Goal: Task Accomplishment & Management: Manage account settings

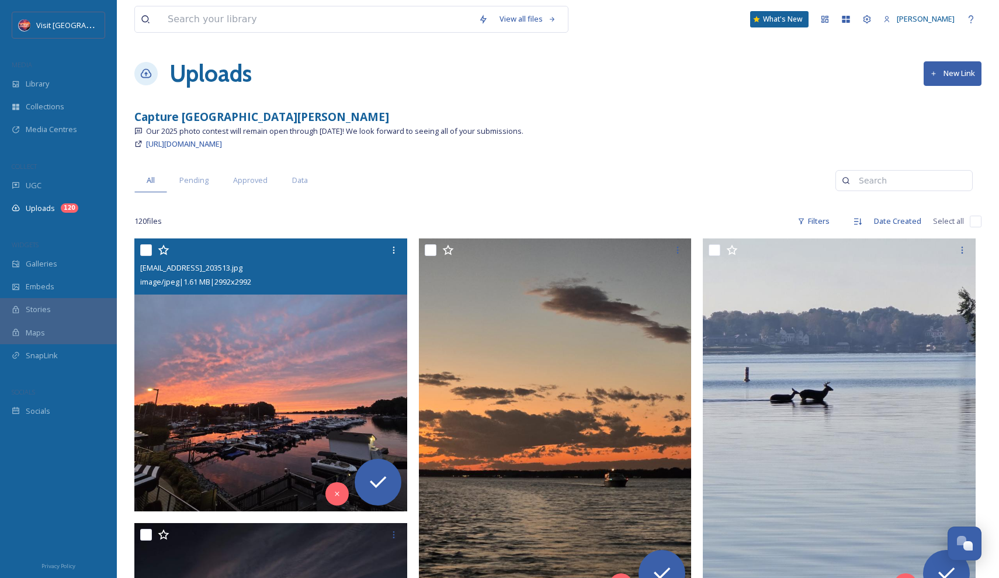
scroll to position [2268, 0]
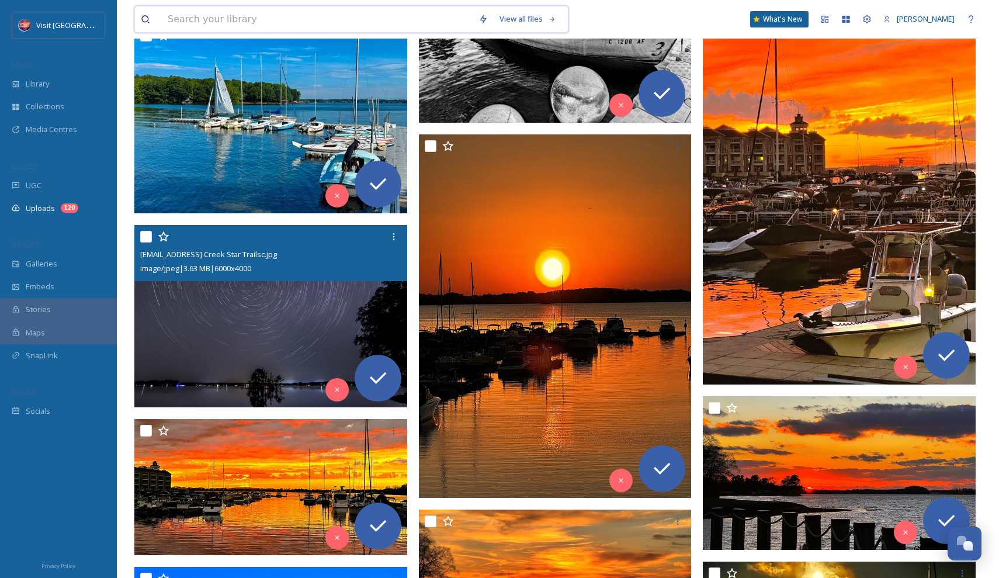
click at [312, 23] on input at bounding box center [317, 19] width 311 height 26
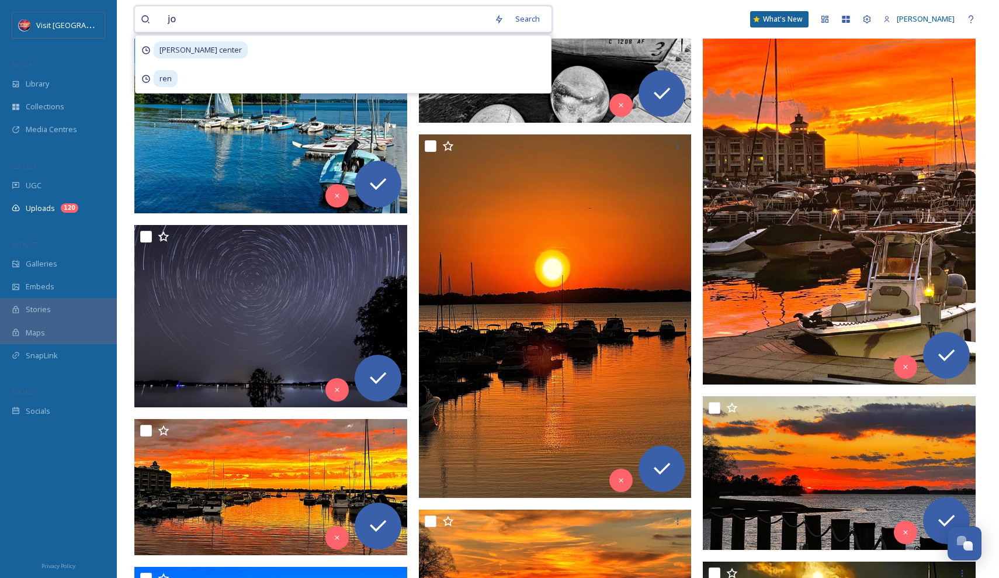
type input "[PERSON_NAME]"
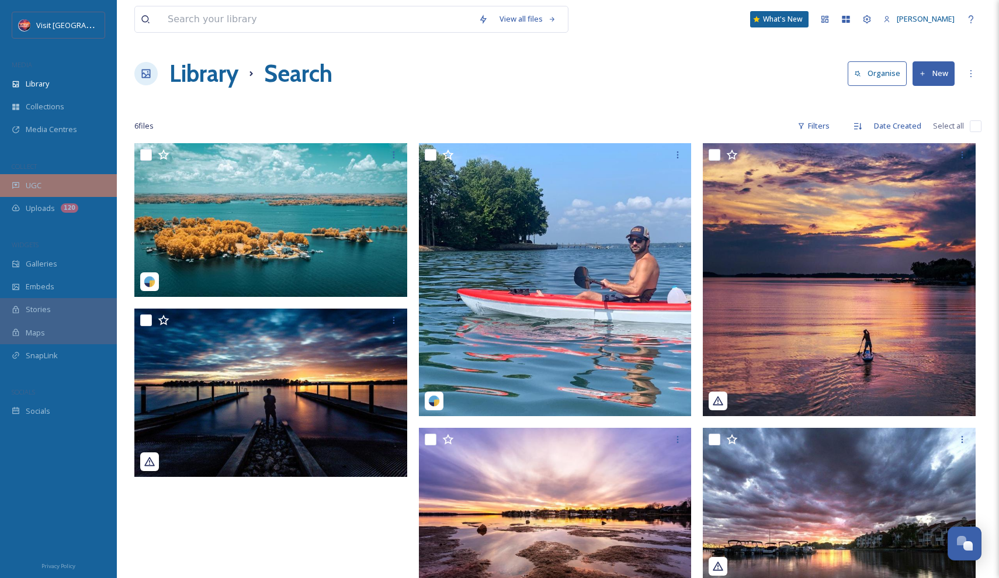
click at [64, 195] on div "UGC" at bounding box center [58, 185] width 117 height 23
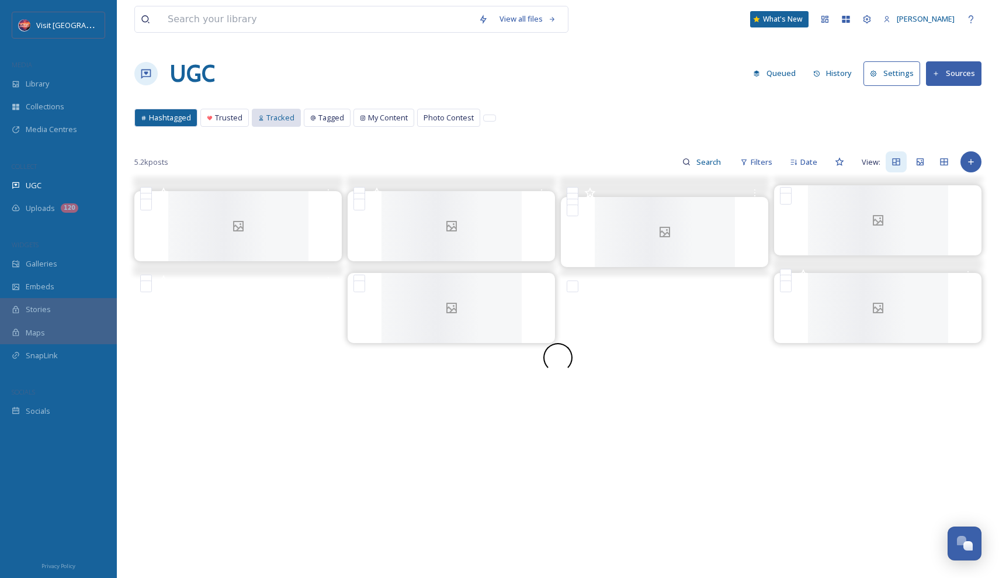
click at [287, 121] on span "Tracked" at bounding box center [280, 117] width 28 height 11
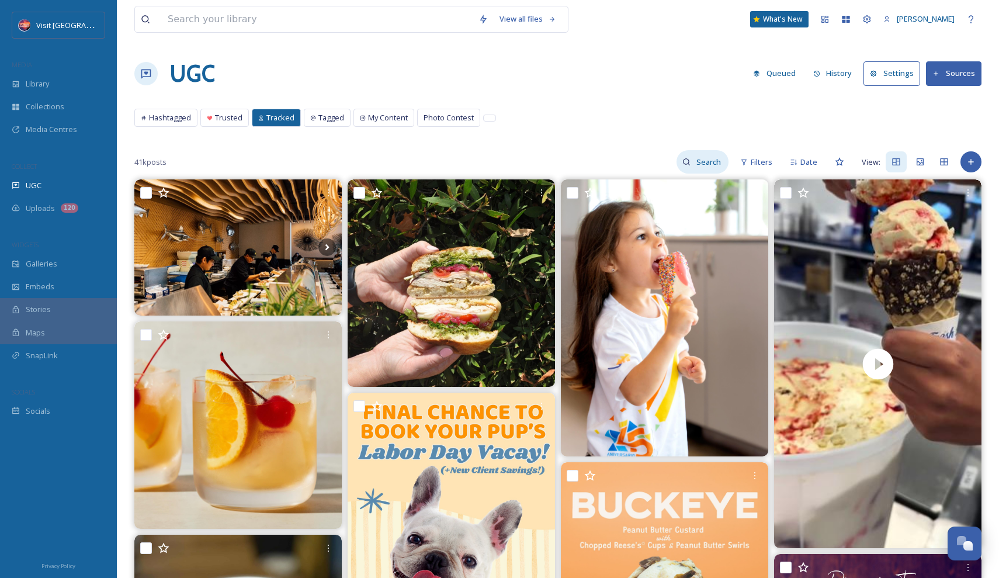
click at [696, 162] on input at bounding box center [710, 161] width 38 height 23
click at [966, 77] on button "Sources" at bounding box center [954, 73] width 56 height 24
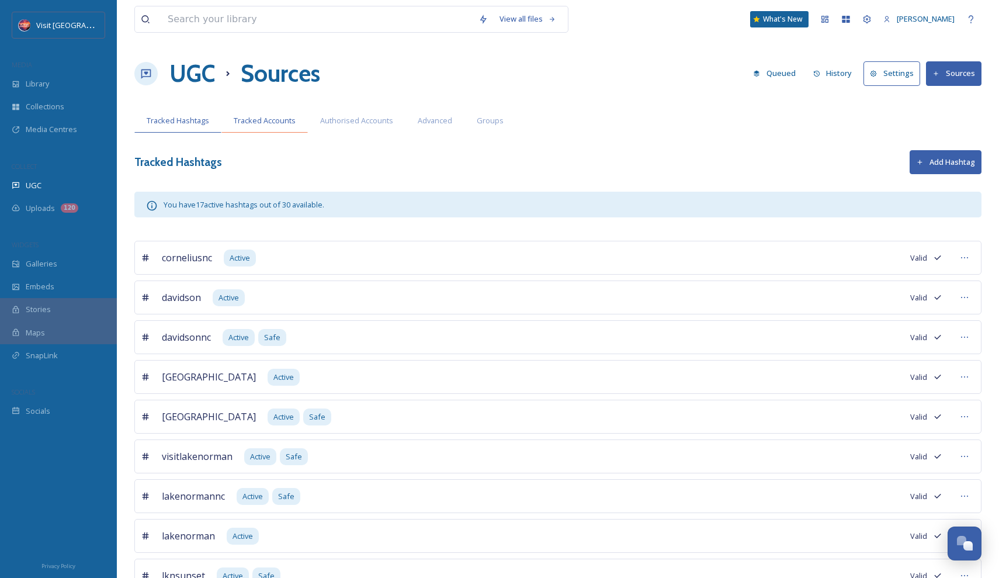
click at [277, 126] on span "Tracked Accounts" at bounding box center [265, 120] width 62 height 11
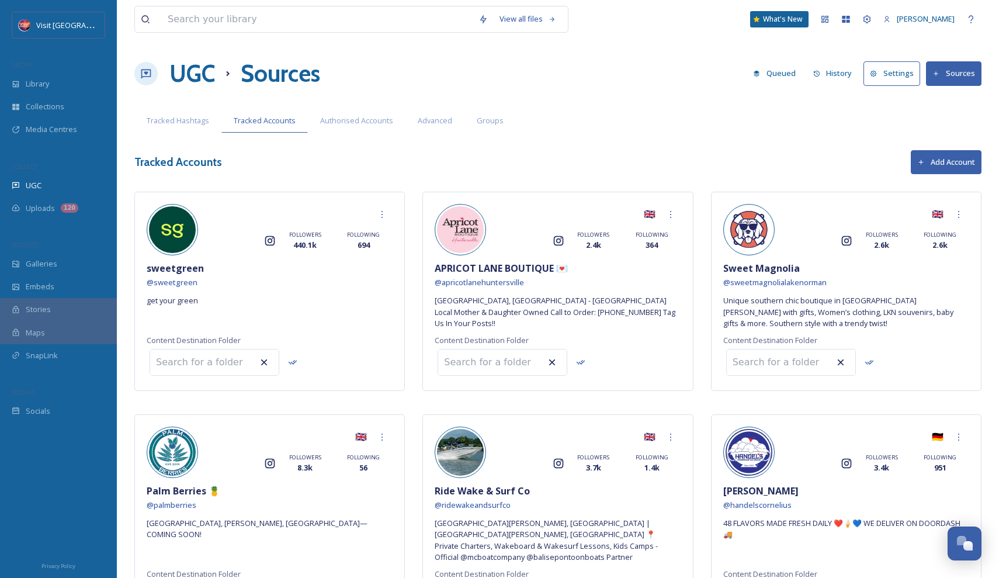
click at [951, 167] on button "Add Account" at bounding box center [946, 162] width 71 height 24
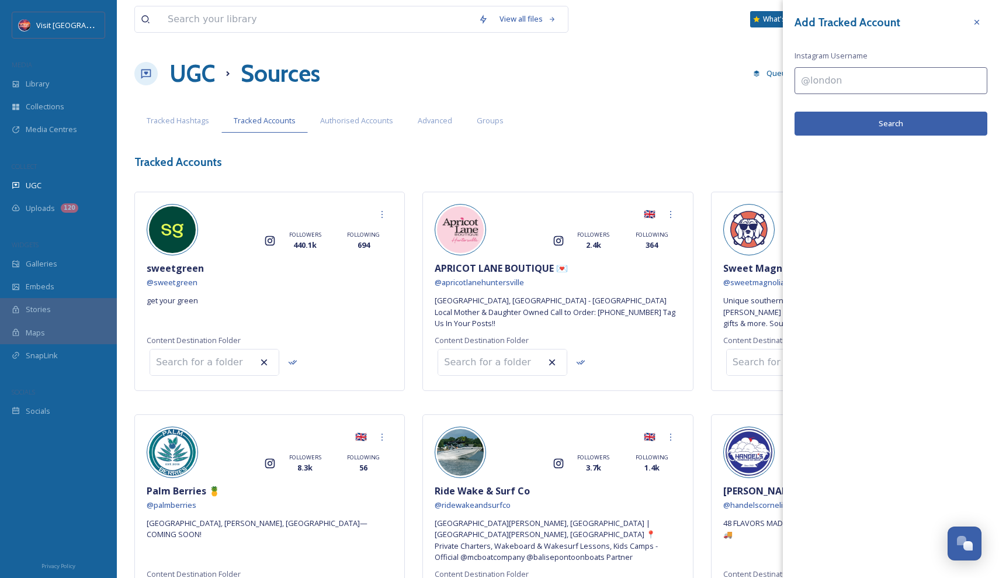
click at [820, 78] on input at bounding box center [891, 80] width 193 height 27
type input "Jenvesp"
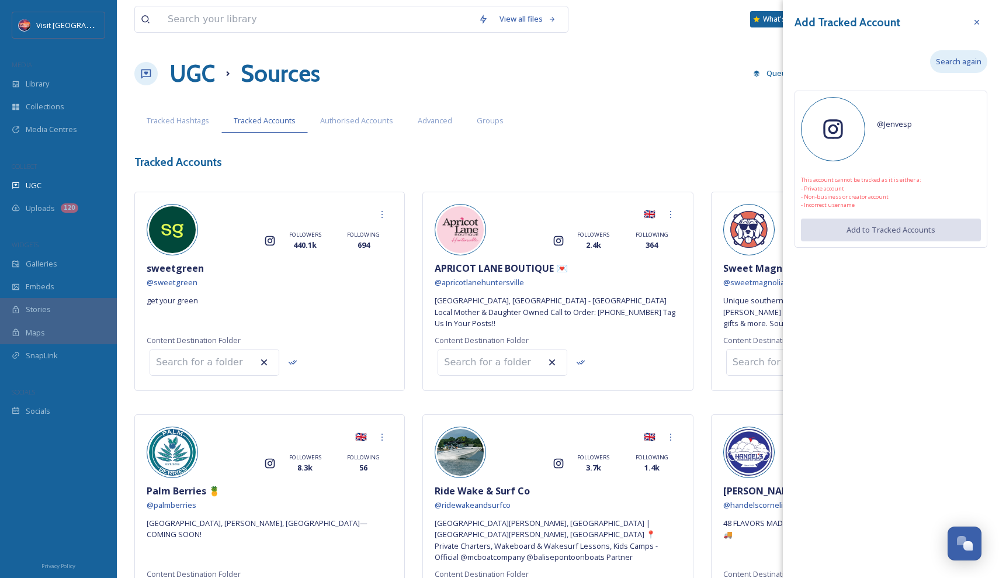
click at [954, 57] on span "Search again" at bounding box center [959, 61] width 46 height 11
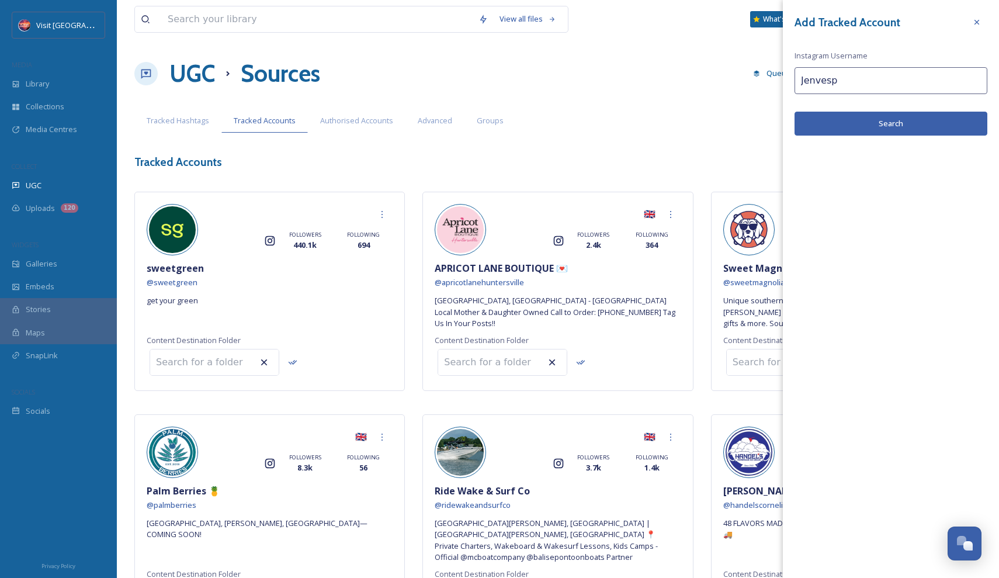
click at [836, 83] on input "Jenvesp" at bounding box center [891, 80] width 193 height 27
type input "jenvesp"
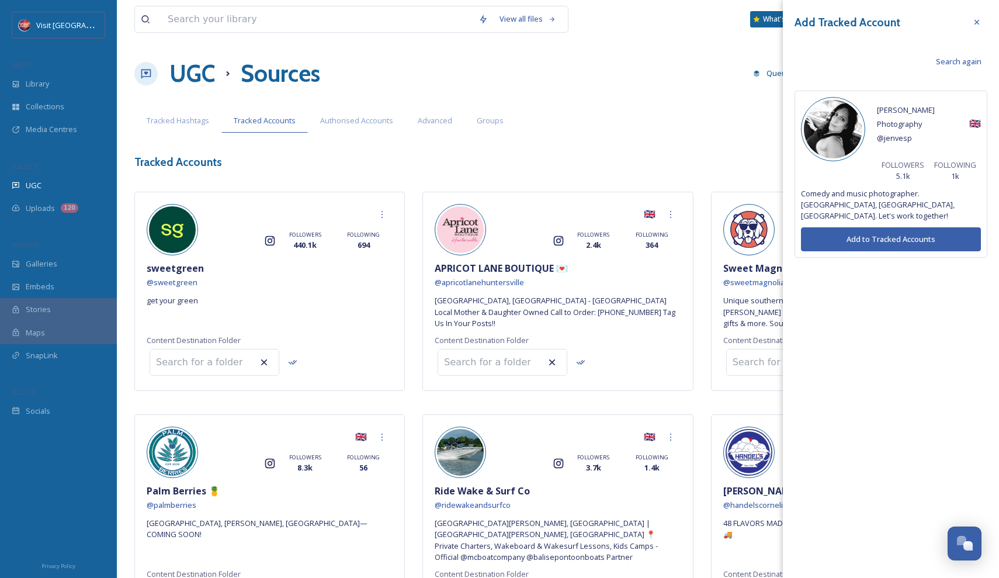
click at [895, 227] on button "Add to Tracked Accounts" at bounding box center [891, 239] width 180 height 24
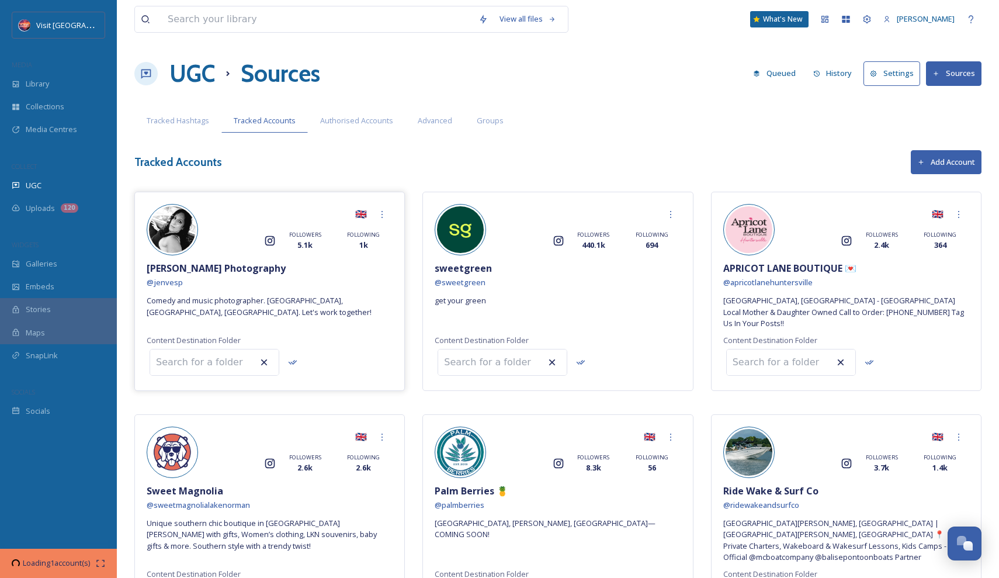
click at [195, 266] on span "Jen Vesp Photography" at bounding box center [216, 268] width 139 height 14
click at [215, 309] on div "🇬🇧 Instagram FOLLOWERS 5.1k FOLLOWING 1k Jen Vesp Photography @ jenvesp Comedy …" at bounding box center [269, 291] width 271 height 199
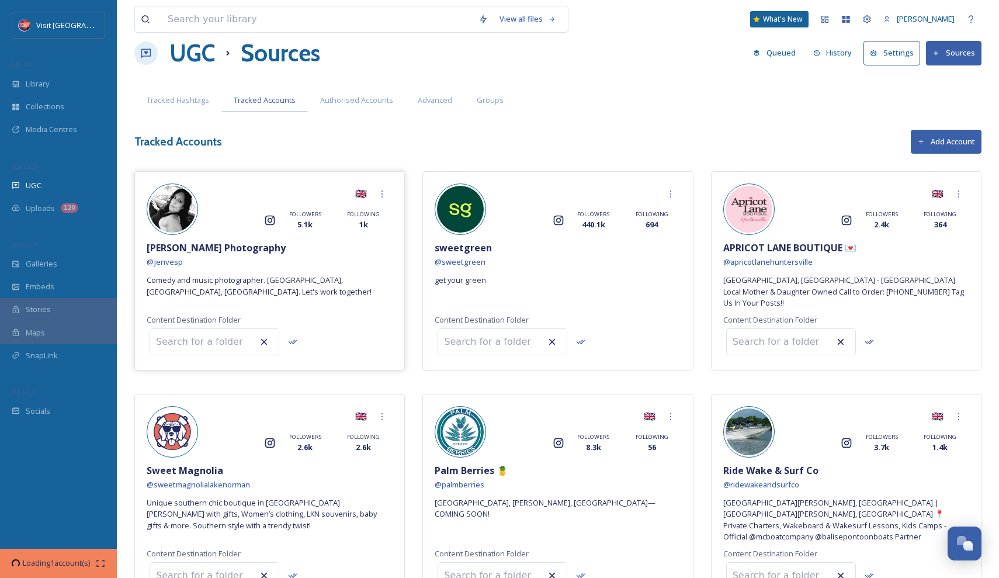
scroll to position [21, 0]
click at [179, 95] on span "Tracked Hashtags" at bounding box center [178, 99] width 63 height 11
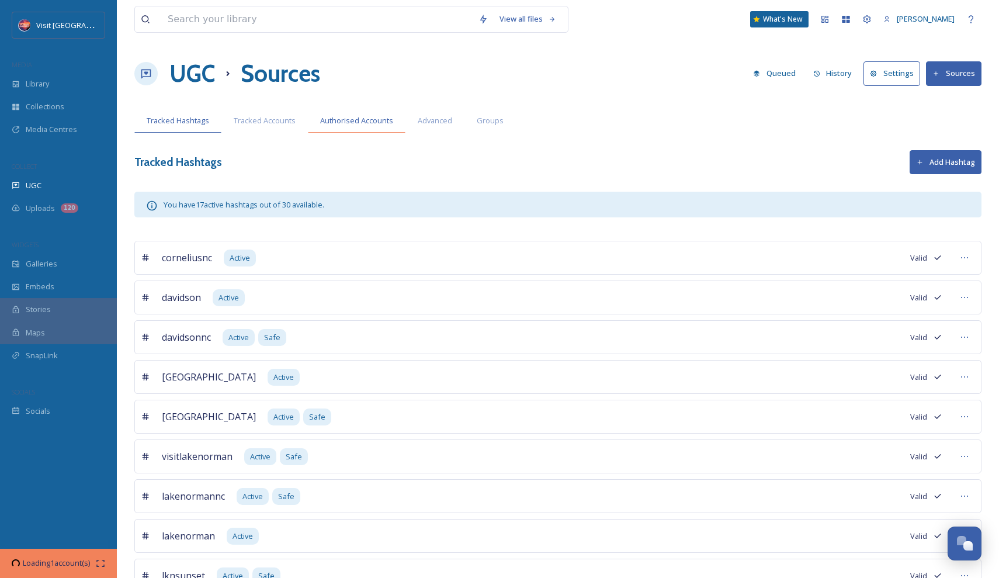
click at [352, 119] on span "Authorised Accounts" at bounding box center [356, 120] width 73 height 11
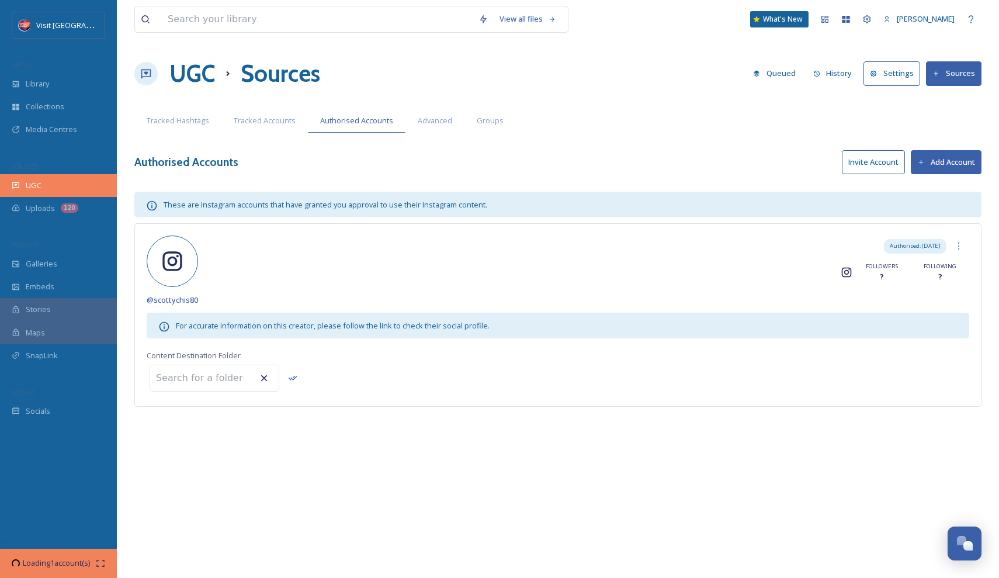
click at [65, 183] on div "UGC" at bounding box center [58, 185] width 117 height 23
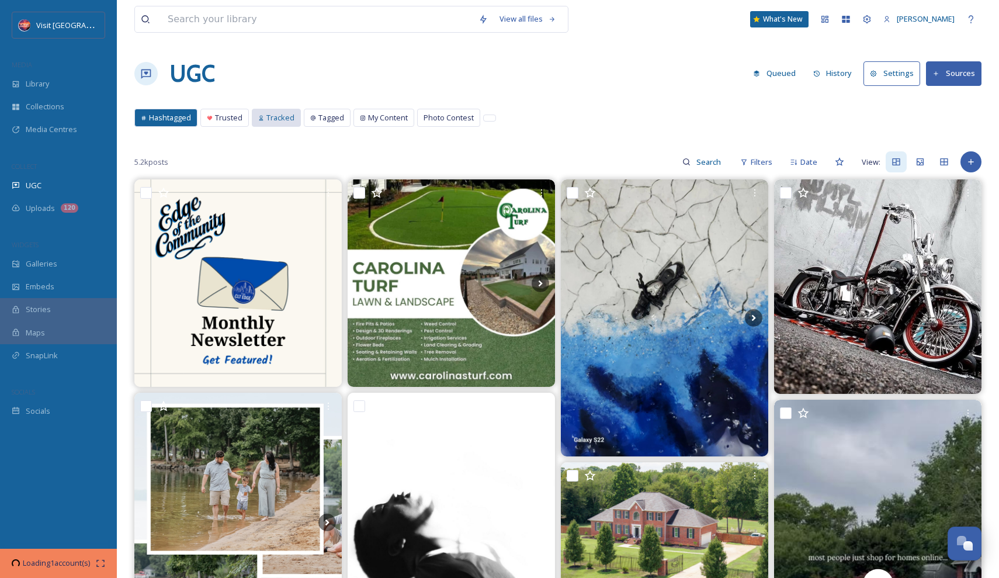
click at [293, 115] on span "Tracked" at bounding box center [280, 117] width 28 height 11
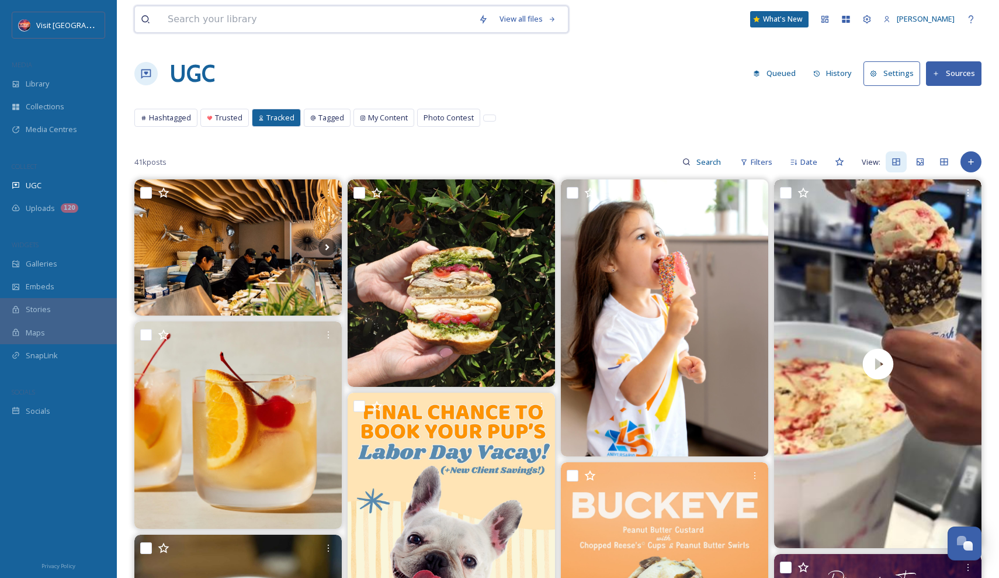
click at [352, 22] on input at bounding box center [317, 19] width 311 height 26
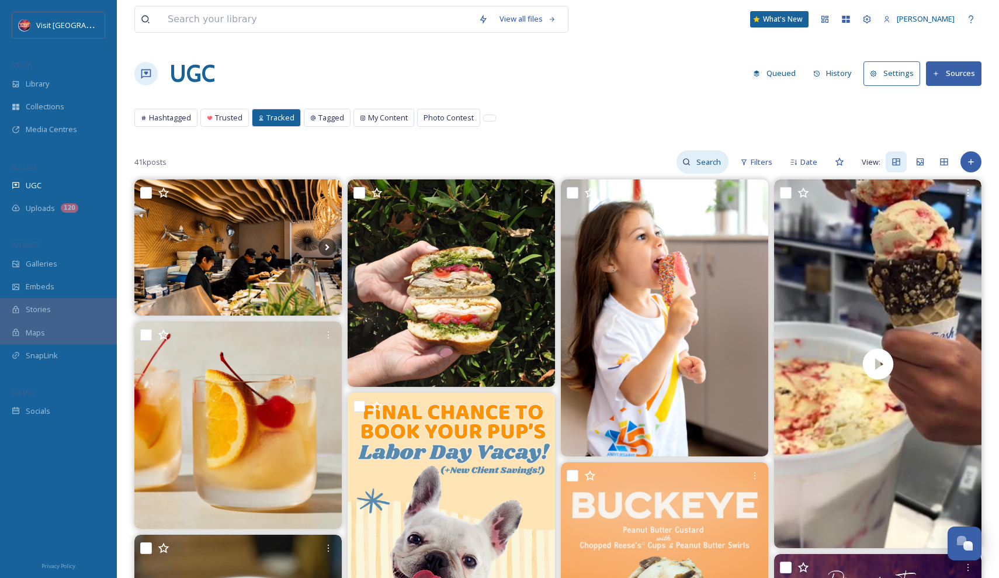
click at [722, 156] on input at bounding box center [710, 161] width 38 height 23
type input "jenvesp"
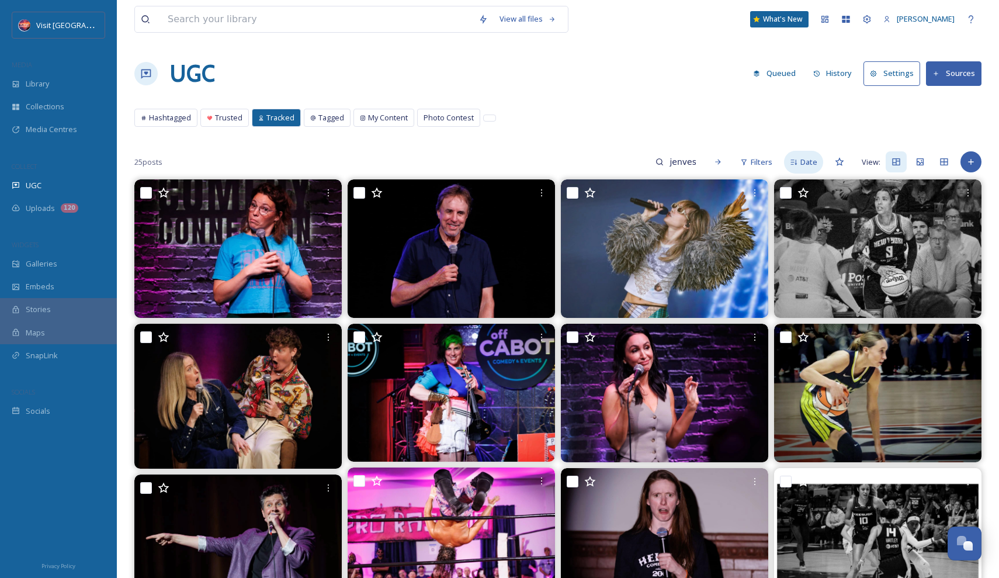
click at [795, 159] on icon at bounding box center [794, 162] width 8 height 8
click at [806, 161] on span "Score" at bounding box center [807, 162] width 20 height 11
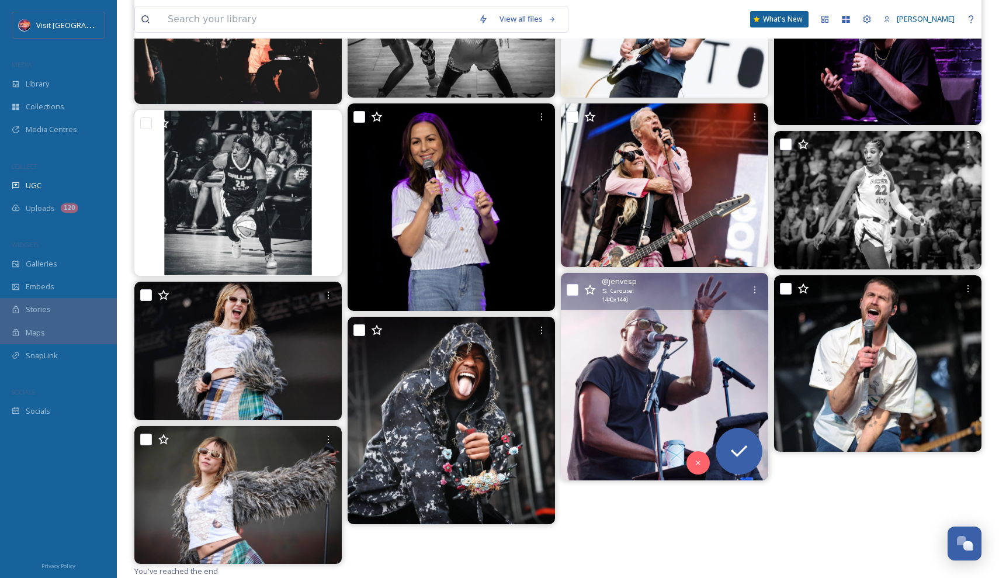
scroll to position [653, 0]
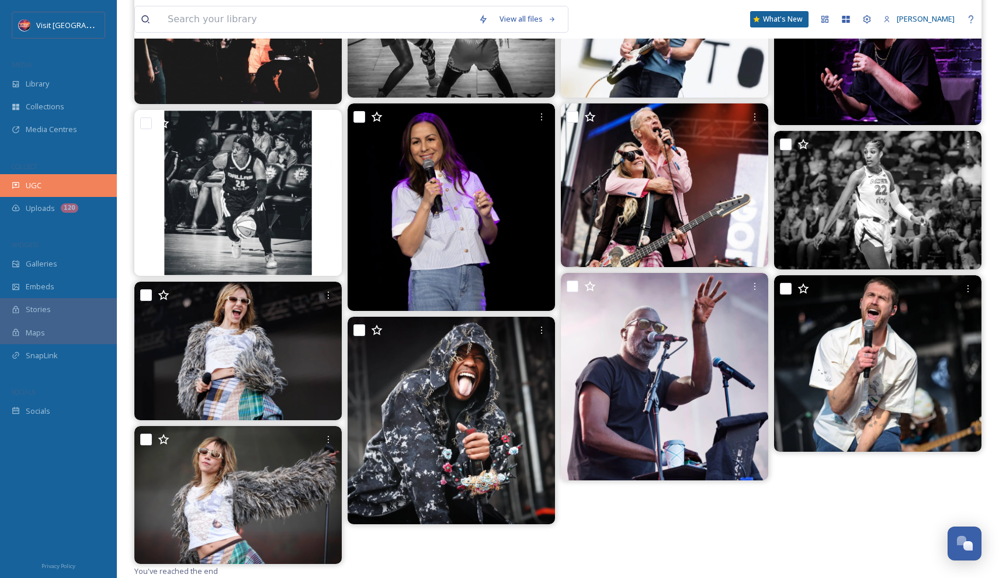
click at [72, 183] on div "UGC" at bounding box center [58, 185] width 117 height 23
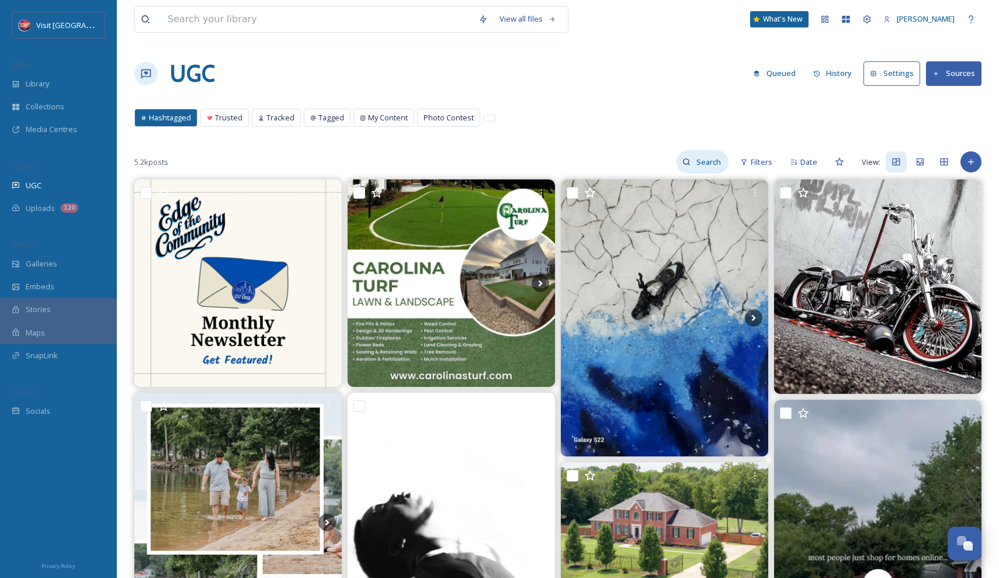
click at [692, 166] on input at bounding box center [710, 161] width 38 height 23
type input "jenvesp"
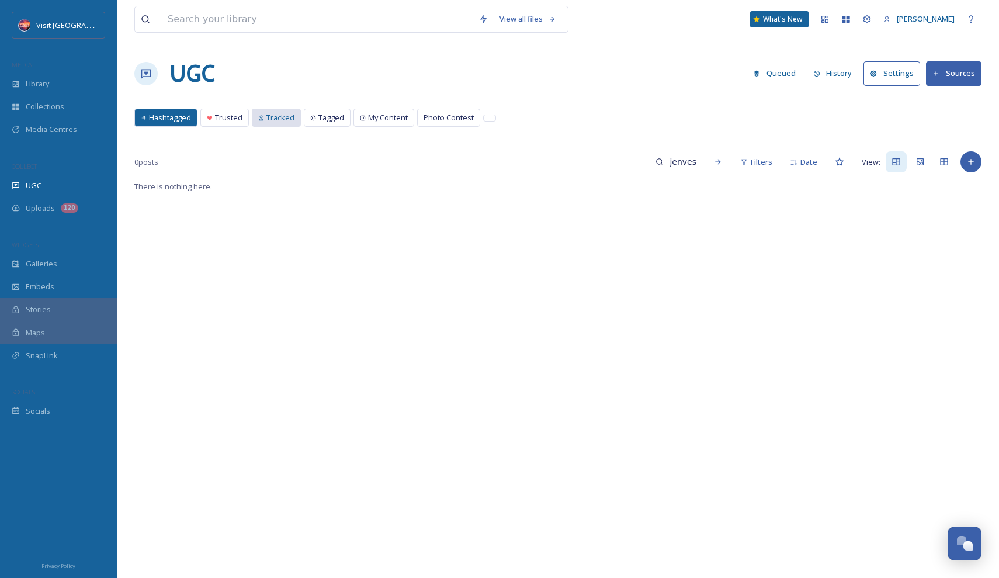
click at [273, 119] on span "Tracked" at bounding box center [280, 117] width 28 height 11
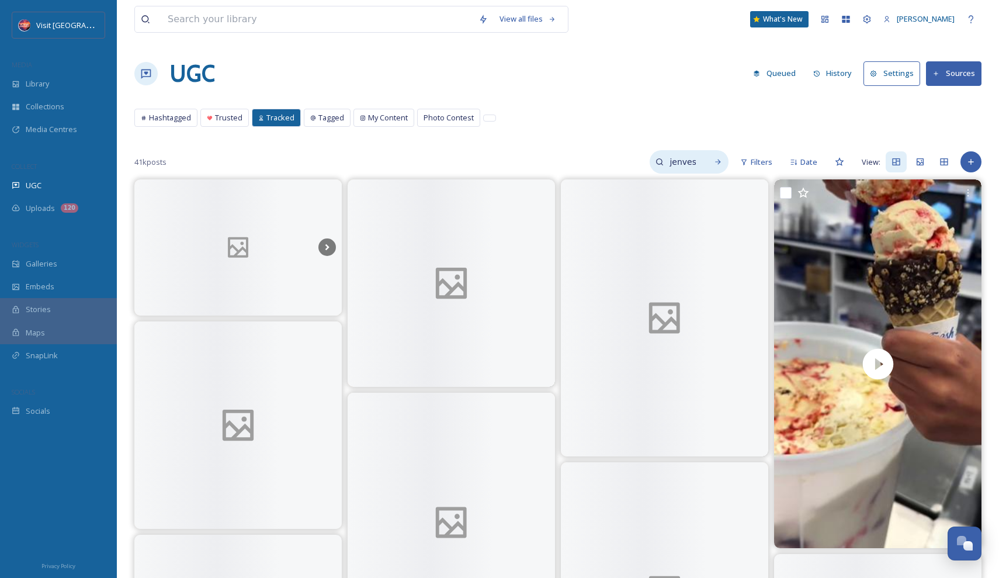
click at [692, 166] on input "jenvesp" at bounding box center [683, 161] width 38 height 23
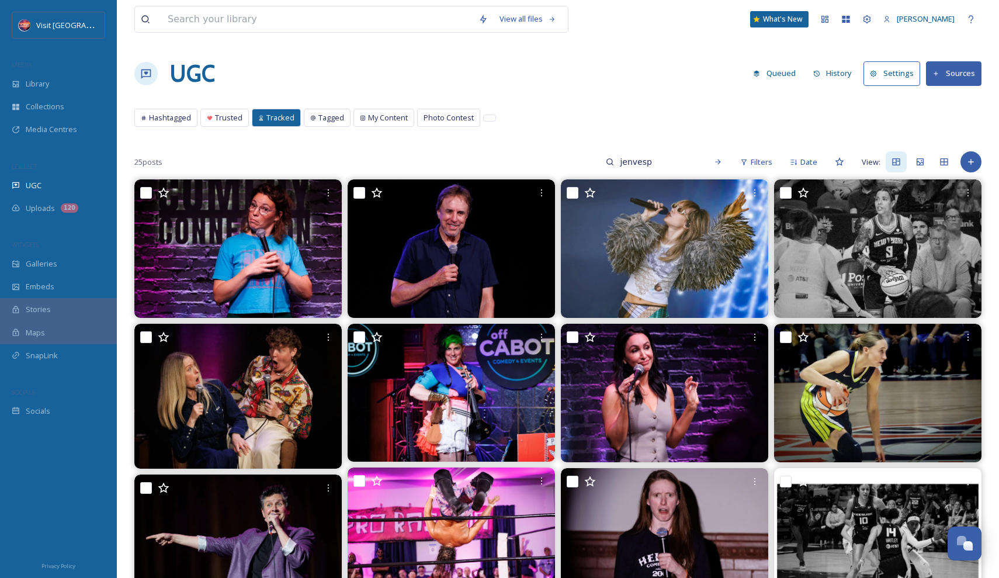
click at [140, 161] on span "25 posts" at bounding box center [148, 162] width 28 height 11
click at [718, 161] on icon at bounding box center [718, 162] width 8 height 8
click at [671, 170] on input "jenvesp" at bounding box center [658, 161] width 88 height 23
